Goal: Information Seeking & Learning: Learn about a topic

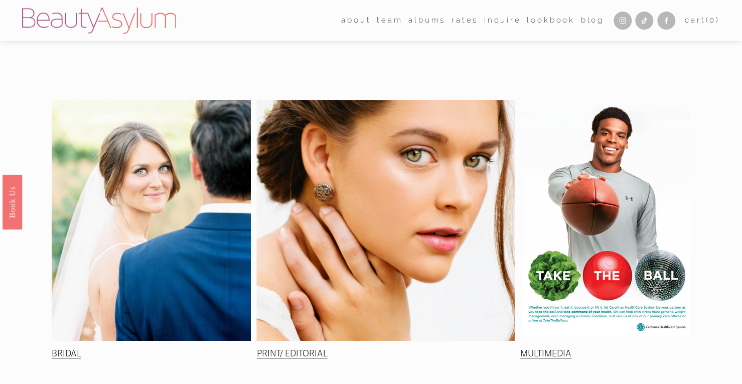
click at [148, 203] on div at bounding box center [152, 220] width 200 height 241
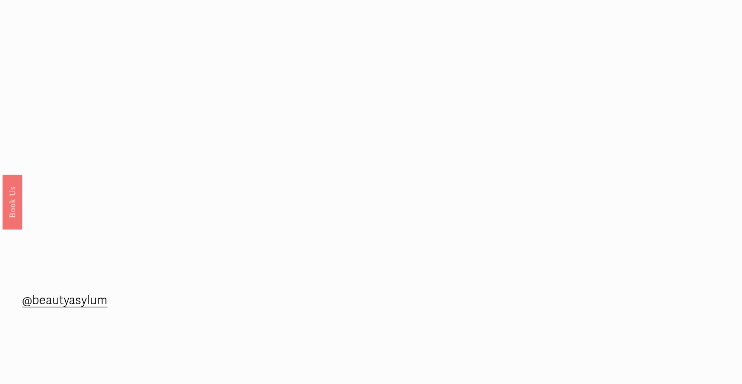
scroll to position [420, 0]
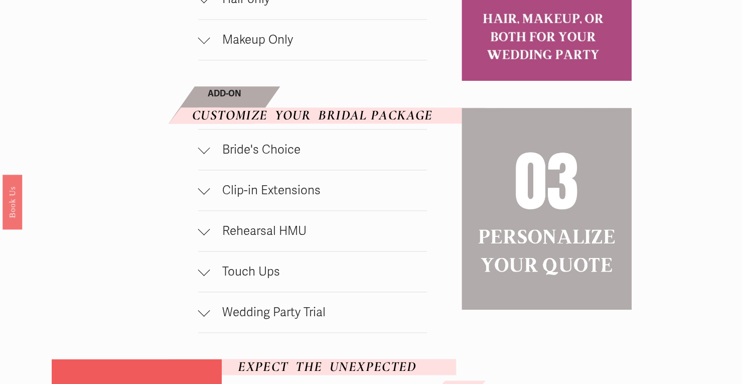
scroll to position [702, 0]
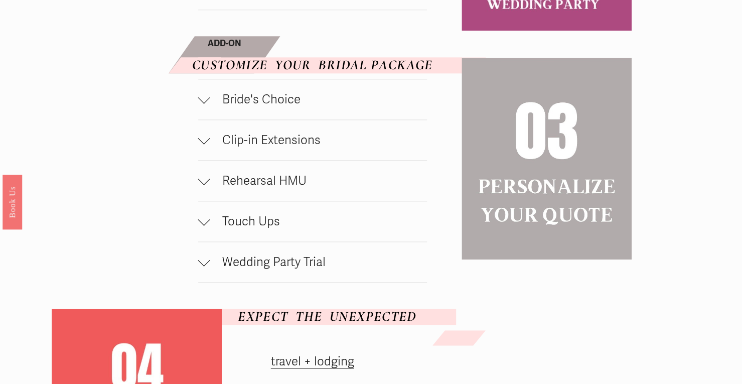
click at [209, 201] on button "Rehearsal HMU" at bounding box center [312, 181] width 229 height 40
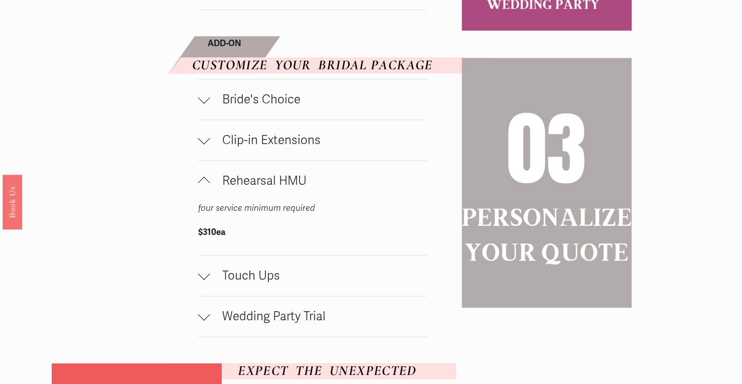
click at [208, 189] on div at bounding box center [204, 183] width 12 height 12
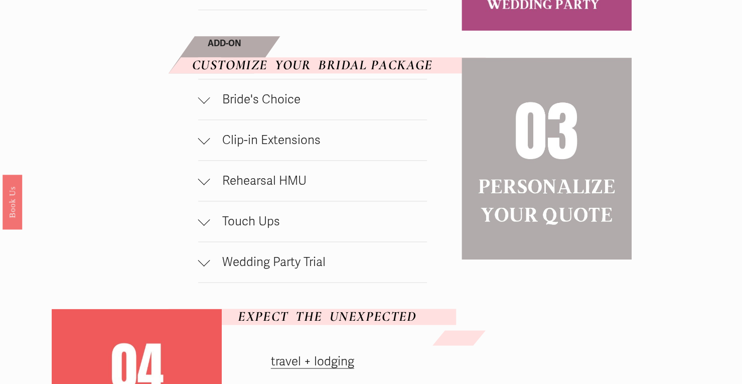
click at [207, 268] on div at bounding box center [204, 262] width 12 height 12
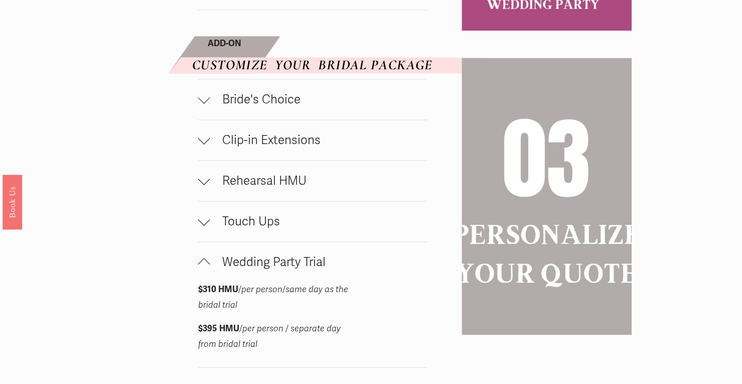
click at [206, 270] on div at bounding box center [204, 264] width 12 height 12
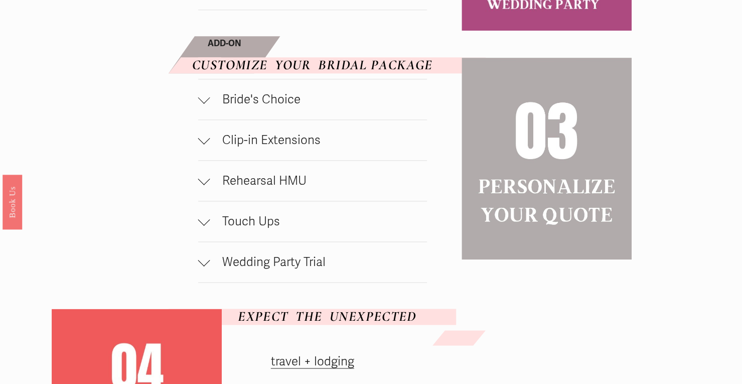
click at [204, 105] on div at bounding box center [204, 99] width 12 height 12
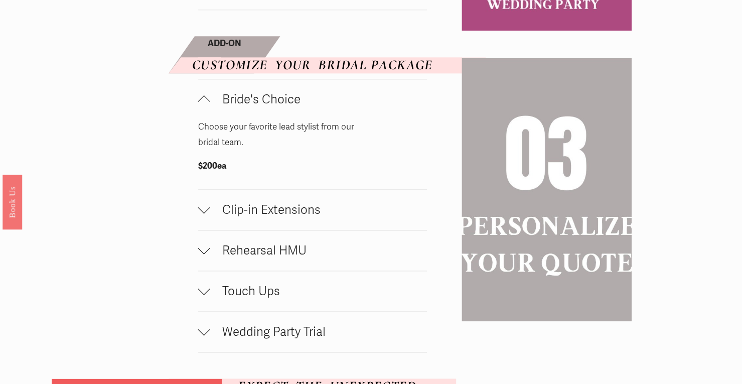
click at [203, 107] on div at bounding box center [204, 101] width 12 height 12
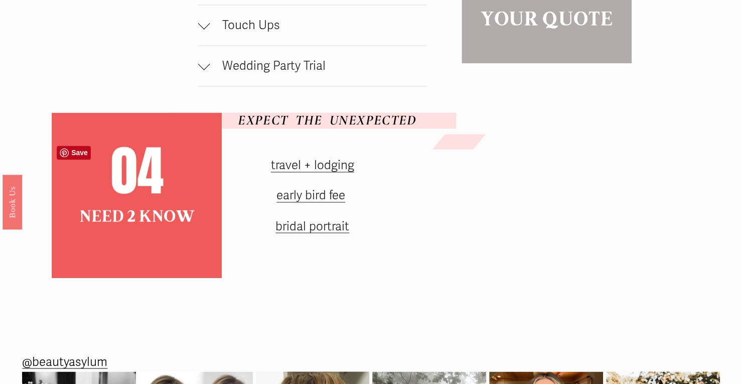
scroll to position [903, 0]
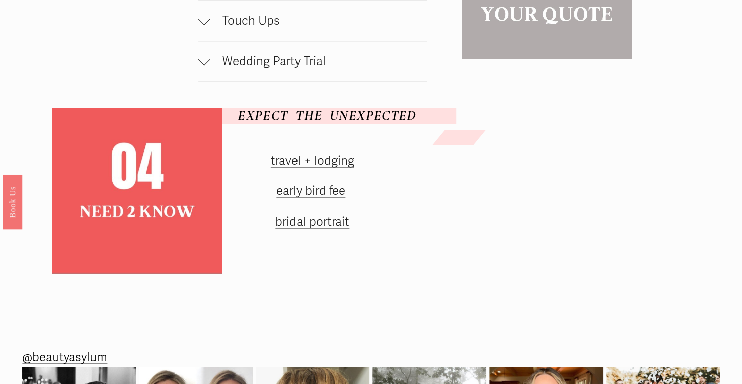
click at [313, 168] on link "travel + lodging" at bounding box center [312, 160] width 83 height 15
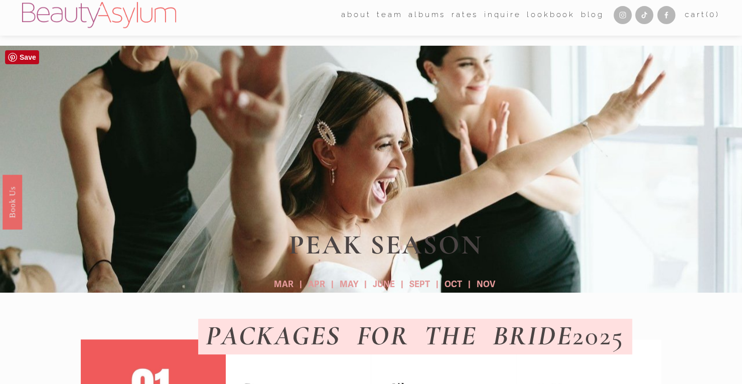
scroll to position [0, 0]
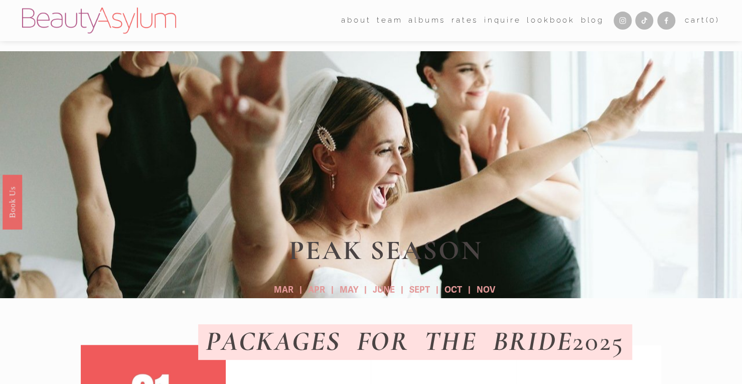
click at [466, 22] on link "Rates" at bounding box center [464, 20] width 27 height 15
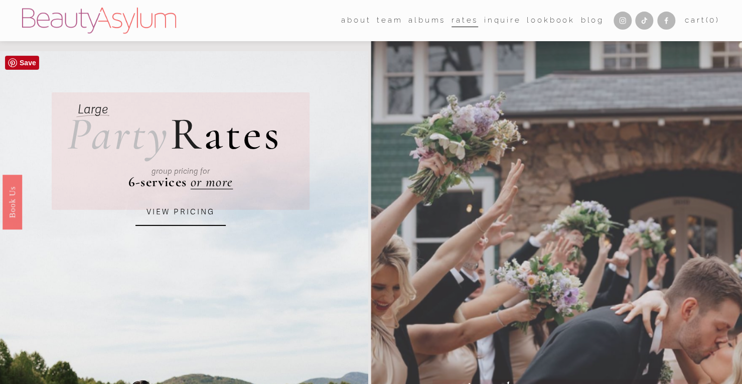
click at [180, 220] on link "VIEW PRICING" at bounding box center [180, 212] width 90 height 27
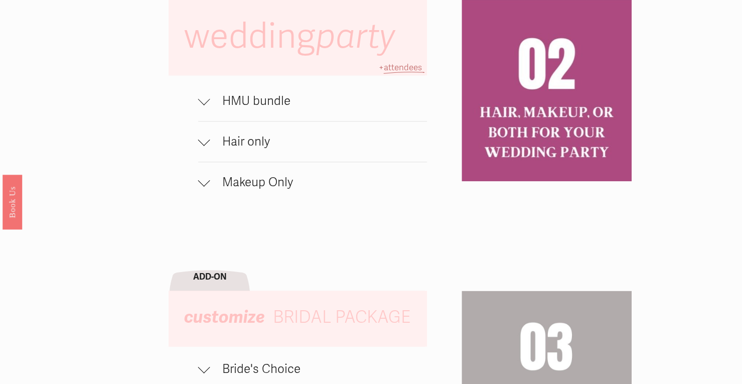
scroll to position [702, 0]
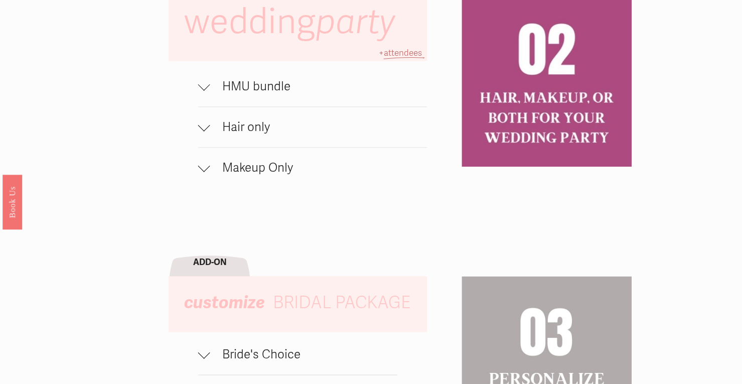
click at [207, 92] on div at bounding box center [204, 86] width 12 height 12
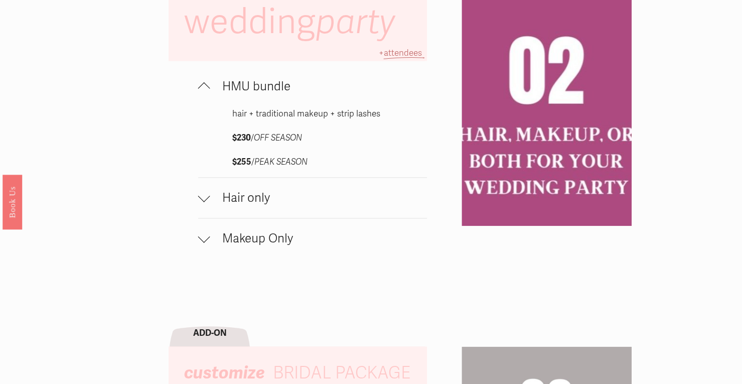
click at [205, 204] on div at bounding box center [204, 198] width 12 height 12
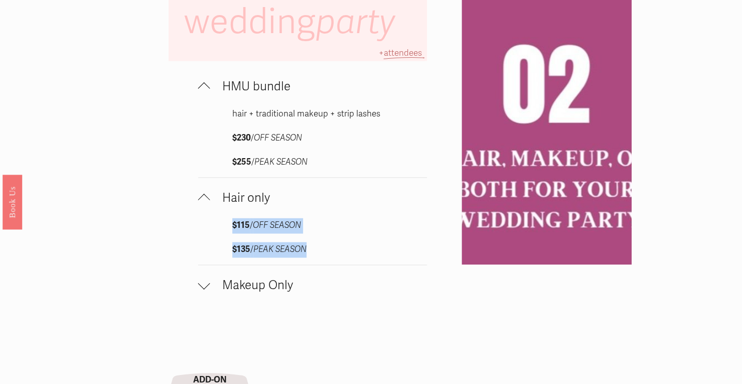
drag, startPoint x: 306, startPoint y: 253, endPoint x: 212, endPoint y: 223, distance: 99.1
click at [212, 223] on div "$115 / OFF SEASON $135 / PEAK SEASON" at bounding box center [312, 241] width 229 height 47
click at [205, 282] on button "Makeup Only" at bounding box center [312, 285] width 229 height 40
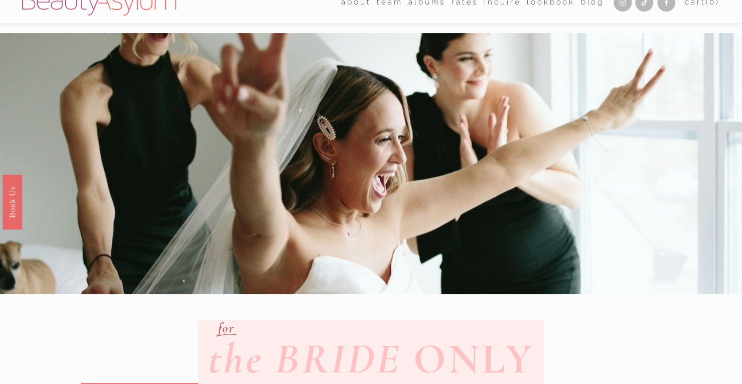
scroll to position [0, 0]
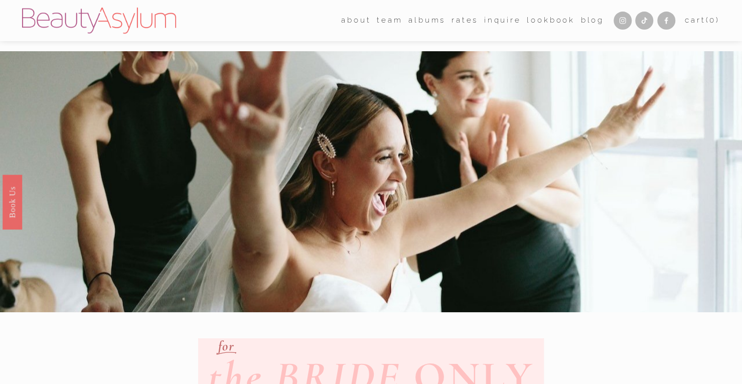
click at [0, 0] on link "Meet [PERSON_NAME]" at bounding box center [0, 0] width 0 height 0
